Goal: Find specific page/section: Find specific page/section

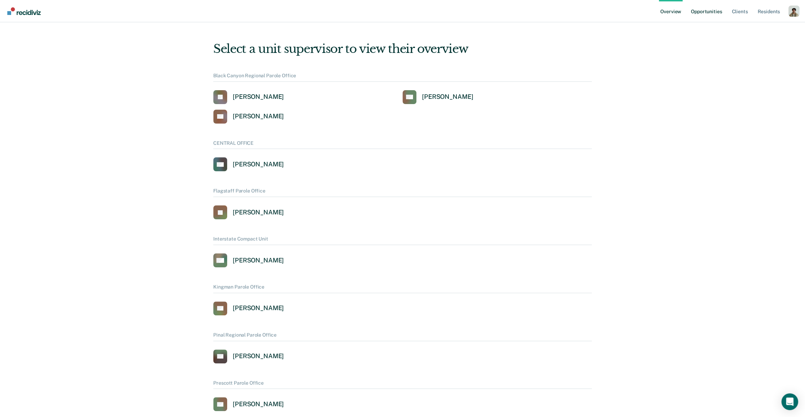
click at [715, 13] on link "Opportunities" at bounding box center [706, 11] width 34 height 22
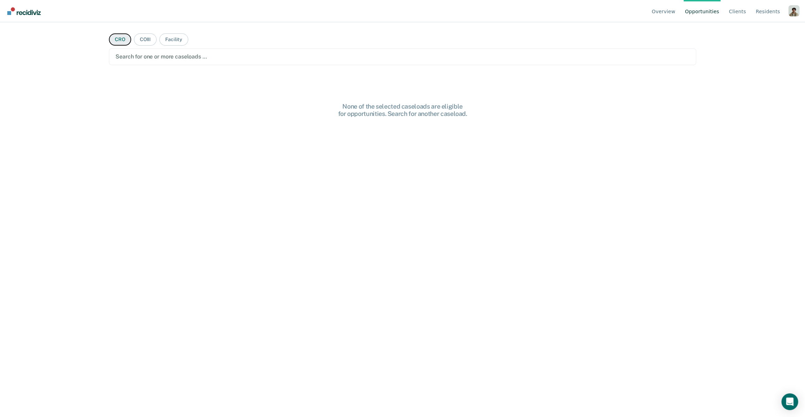
click at [127, 42] on button "CRO" at bounding box center [120, 39] width 22 height 12
click at [135, 53] on div at bounding box center [402, 57] width 574 height 8
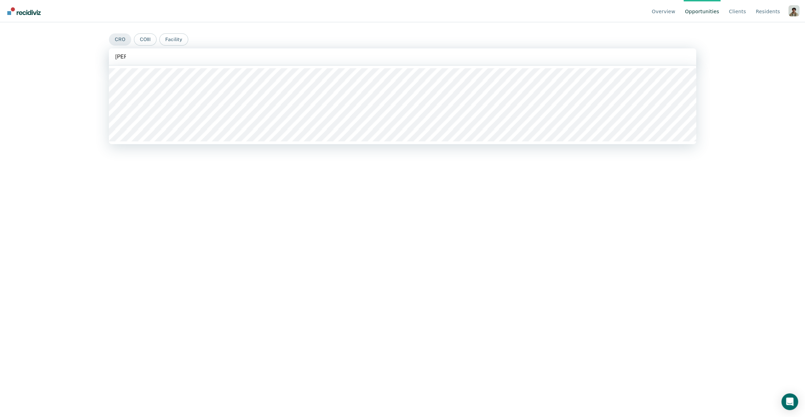
type input "[PERSON_NAME]"
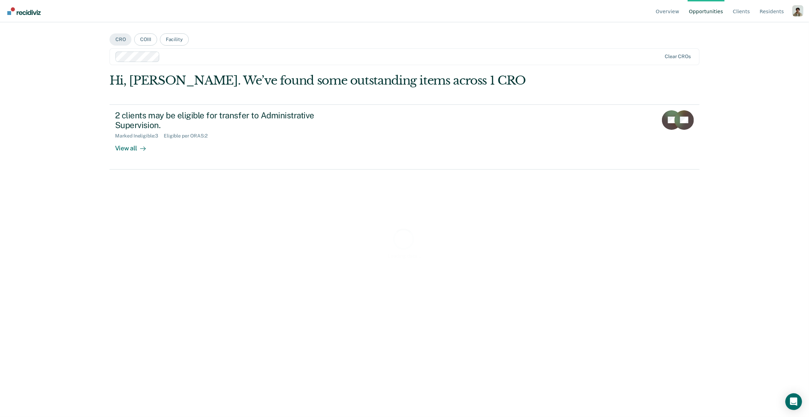
click at [205, 151] on div "Loading data..." at bounding box center [405, 242] width 590 height 339
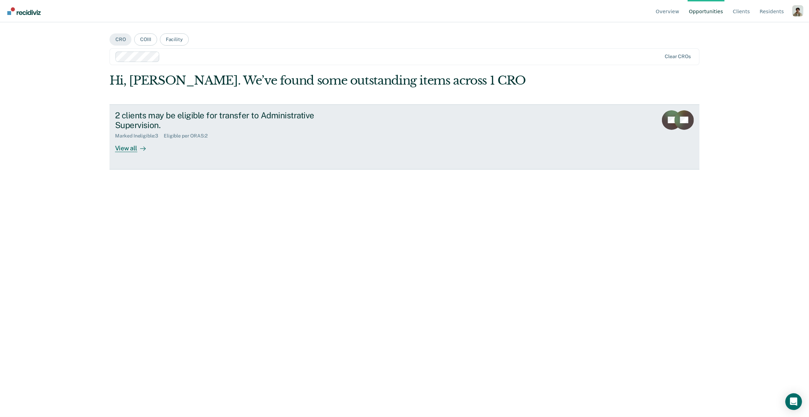
click at [175, 151] on div "2 clients may be eligible for transfer to Administrative Supervision. Marked In…" at bounding box center [245, 131] width 261 height 42
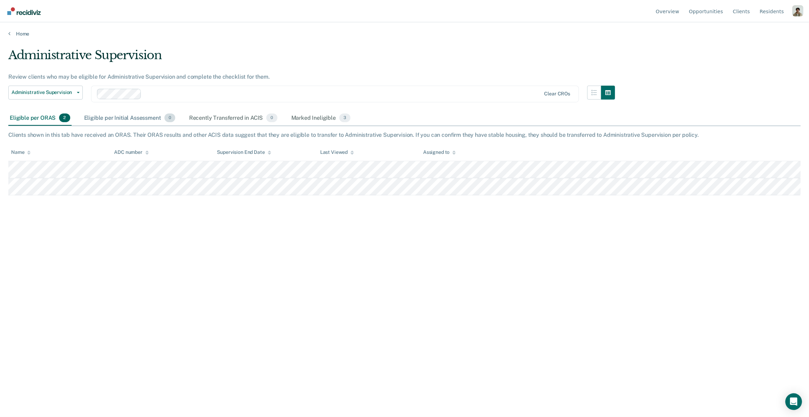
click at [118, 123] on div "Eligible per Initial Assessment 0" at bounding box center [130, 118] width 94 height 15
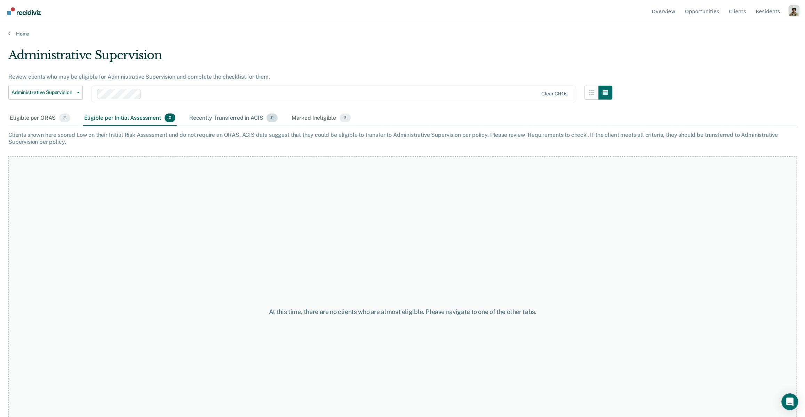
click at [189, 114] on div "Recently Transferred in ACIS 0" at bounding box center [233, 118] width 91 height 15
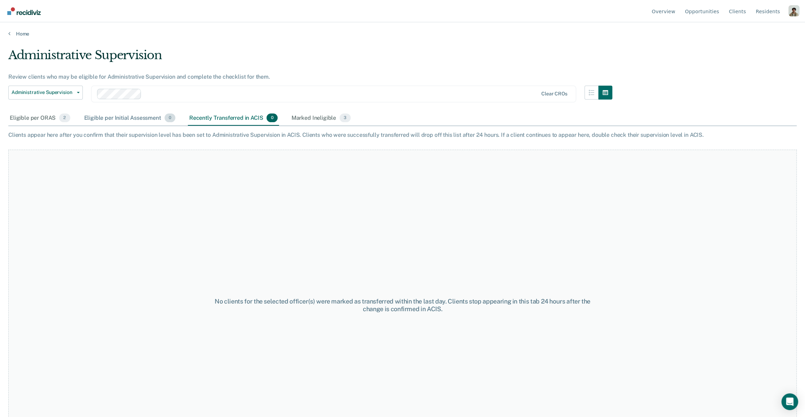
click at [83, 116] on div "Eligible per Initial Assessment 0" at bounding box center [130, 118] width 94 height 15
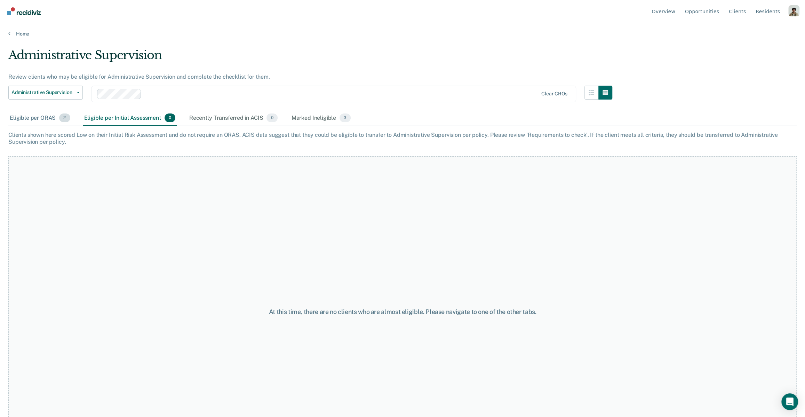
click at [23, 120] on div "Eligible per ORAS 2" at bounding box center [39, 118] width 63 height 15
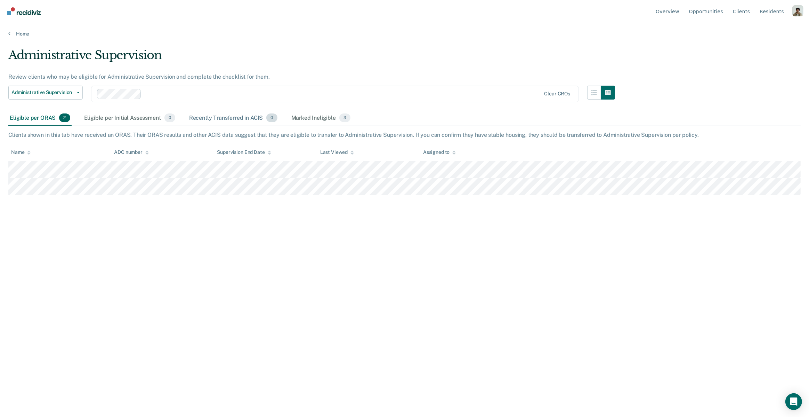
click at [196, 120] on div "Recently Transferred in ACIS 0" at bounding box center [233, 118] width 91 height 15
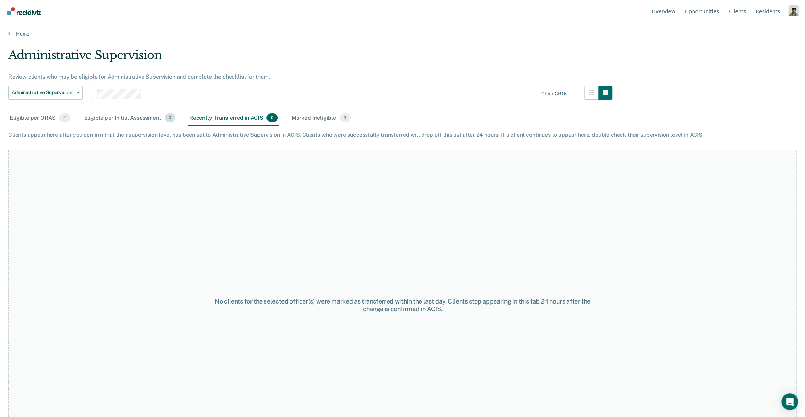
click at [128, 117] on div "Eligible per Initial Assessment 0" at bounding box center [130, 118] width 94 height 15
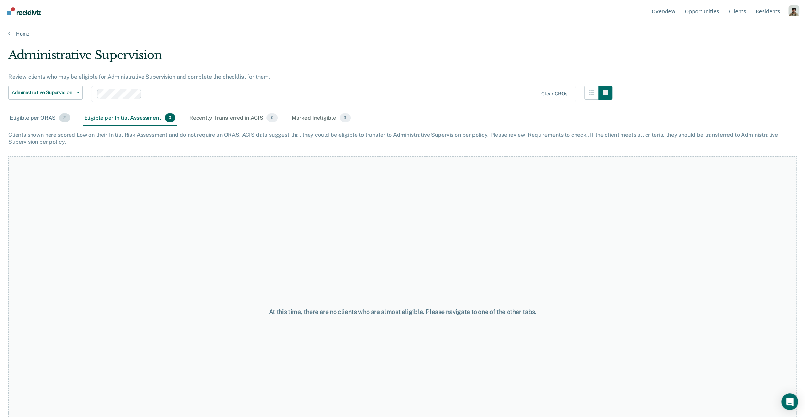
click at [55, 120] on div "Eligible per ORAS 2" at bounding box center [39, 118] width 63 height 15
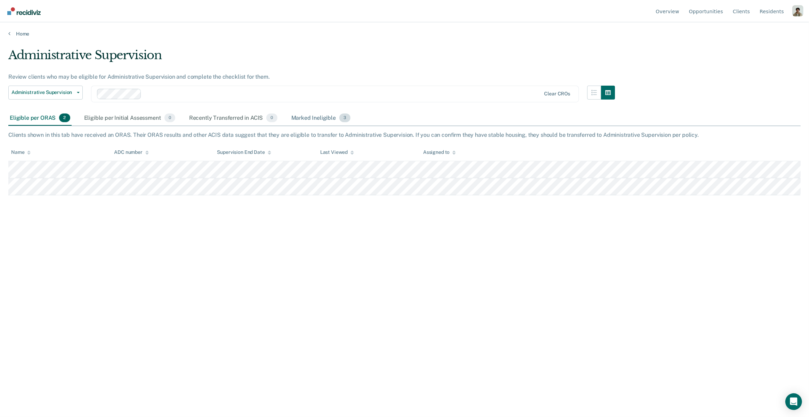
click at [305, 117] on div "Marked Ineligible 3" at bounding box center [321, 118] width 62 height 15
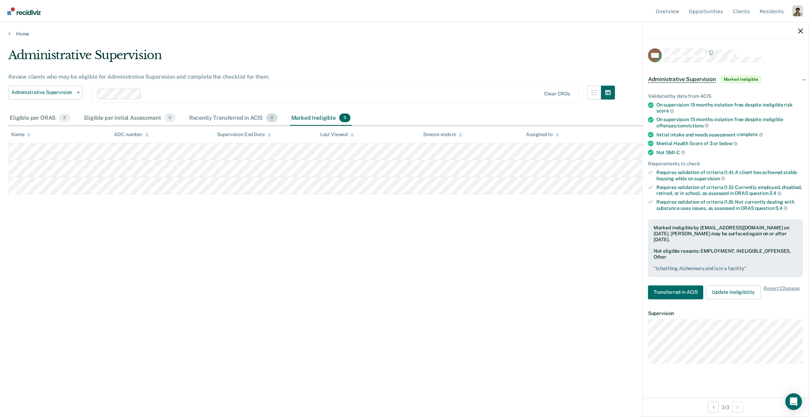
click at [222, 116] on div "Recently Transferred in ACIS 0" at bounding box center [233, 118] width 91 height 15
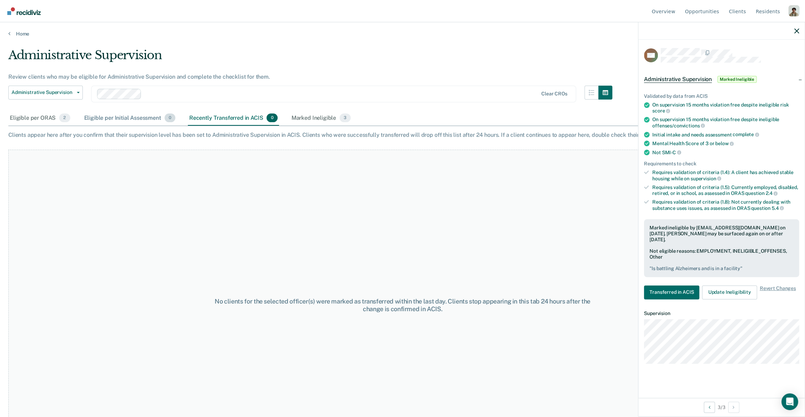
click at [133, 113] on div "Eligible per Initial Assessment 0" at bounding box center [130, 118] width 94 height 15
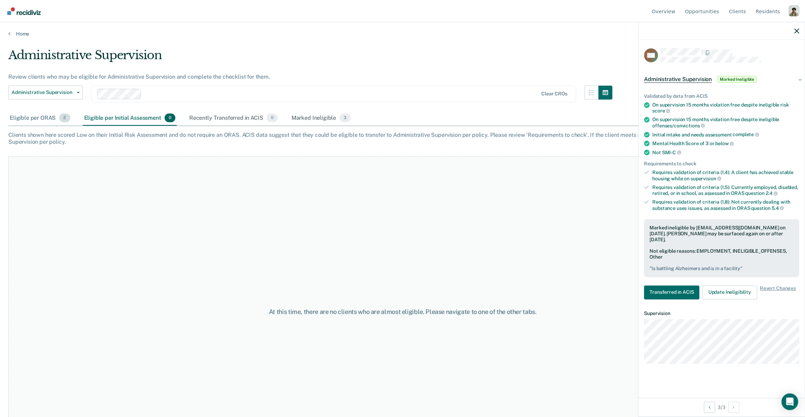
click at [34, 117] on div "Eligible per ORAS 2" at bounding box center [39, 118] width 63 height 15
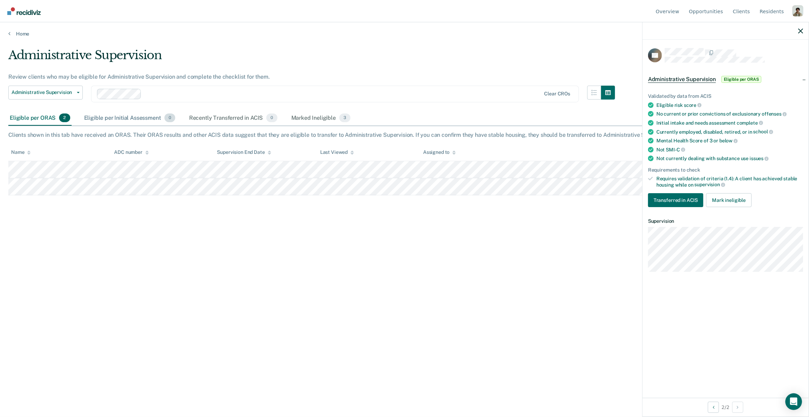
click at [102, 125] on div "Eligible per Initial Assessment 0" at bounding box center [130, 118] width 94 height 15
click at [671, 9] on link "Overview" at bounding box center [668, 11] width 26 height 22
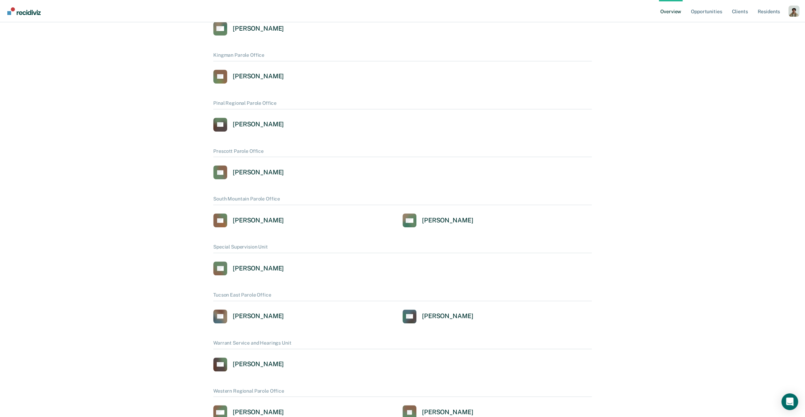
scroll to position [402, 0]
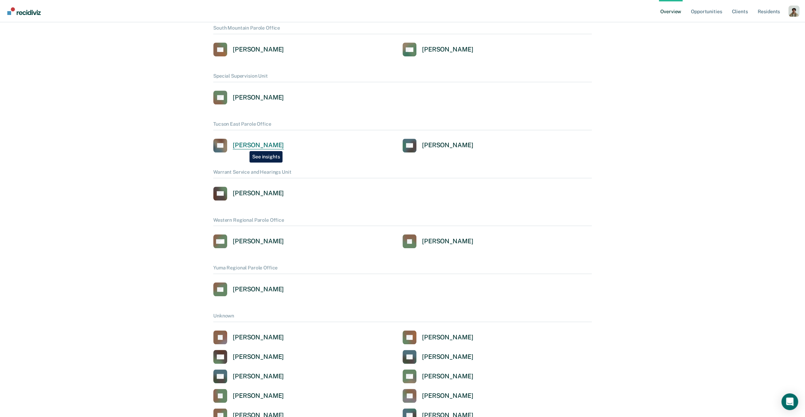
click at [244, 146] on div "[PERSON_NAME]" at bounding box center [258, 145] width 51 height 8
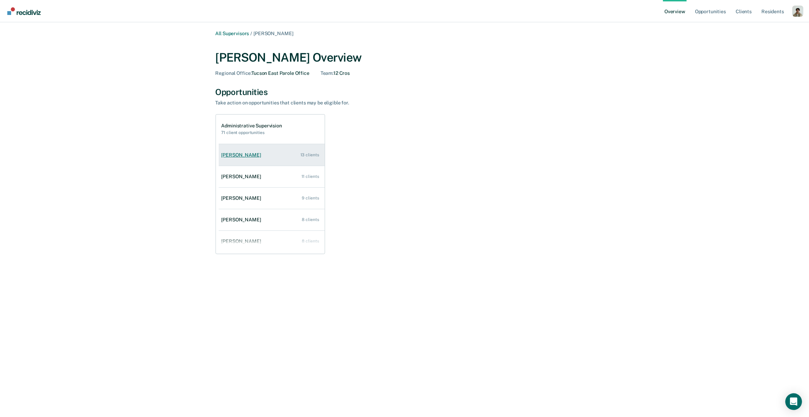
scroll to position [93, 0]
drag, startPoint x: 212, startPoint y: 61, endPoint x: 268, endPoint y: 57, distance: 56.5
click at [268, 57] on div "All Supervisors / [PERSON_NAME] [PERSON_NAME] Overview Regional Office : Tucson…" at bounding box center [404, 152] width 417 height 243
